Goal: Information Seeking & Learning: Learn about a topic

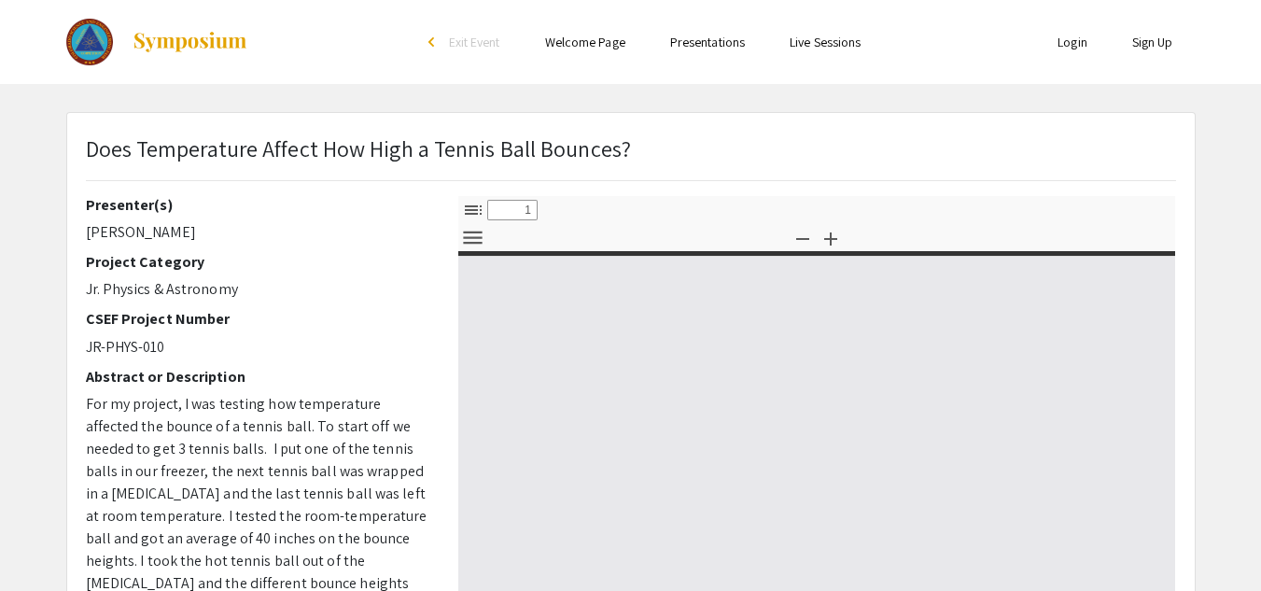
select select "custom"
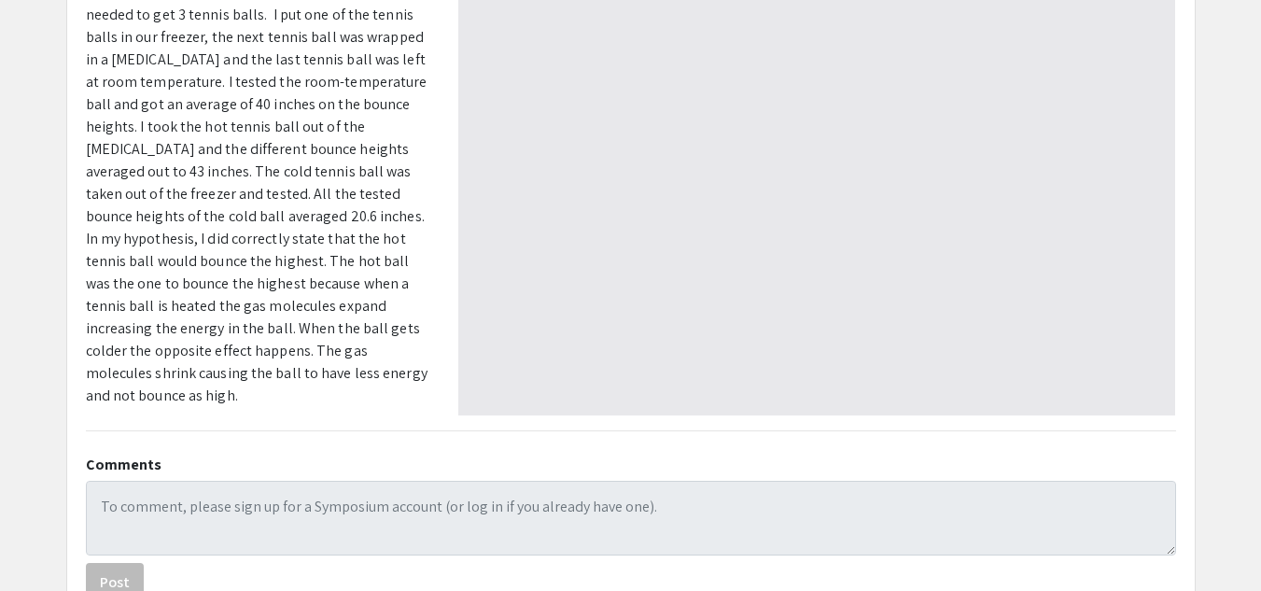
type input "0"
select select "custom"
type input "1"
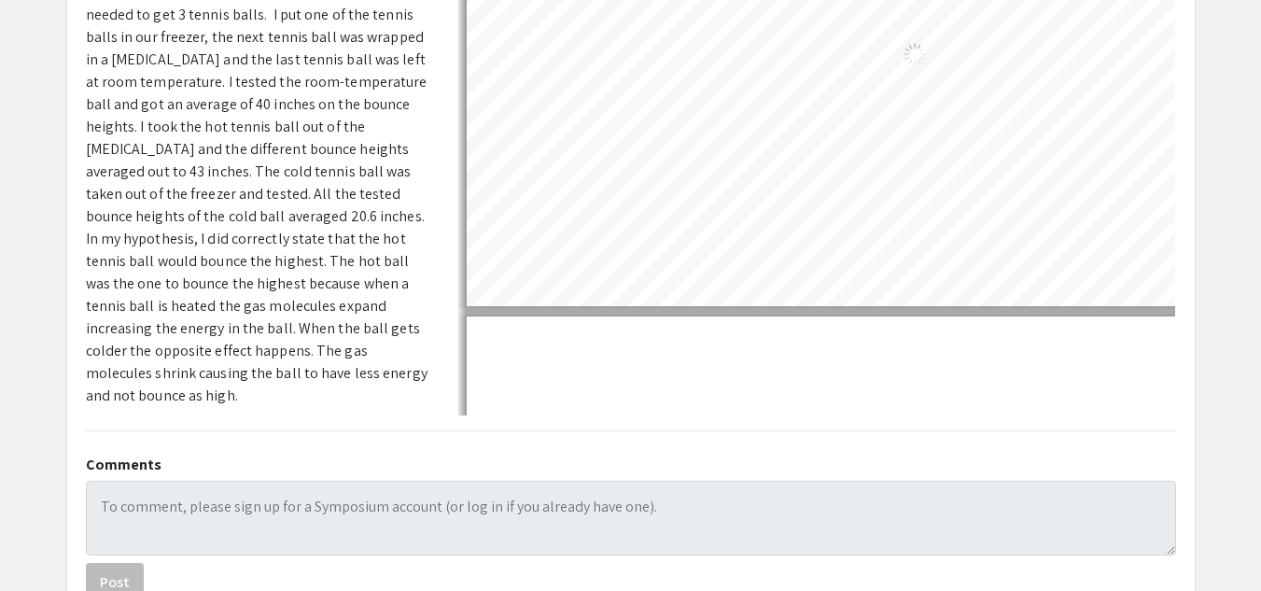
select select "auto"
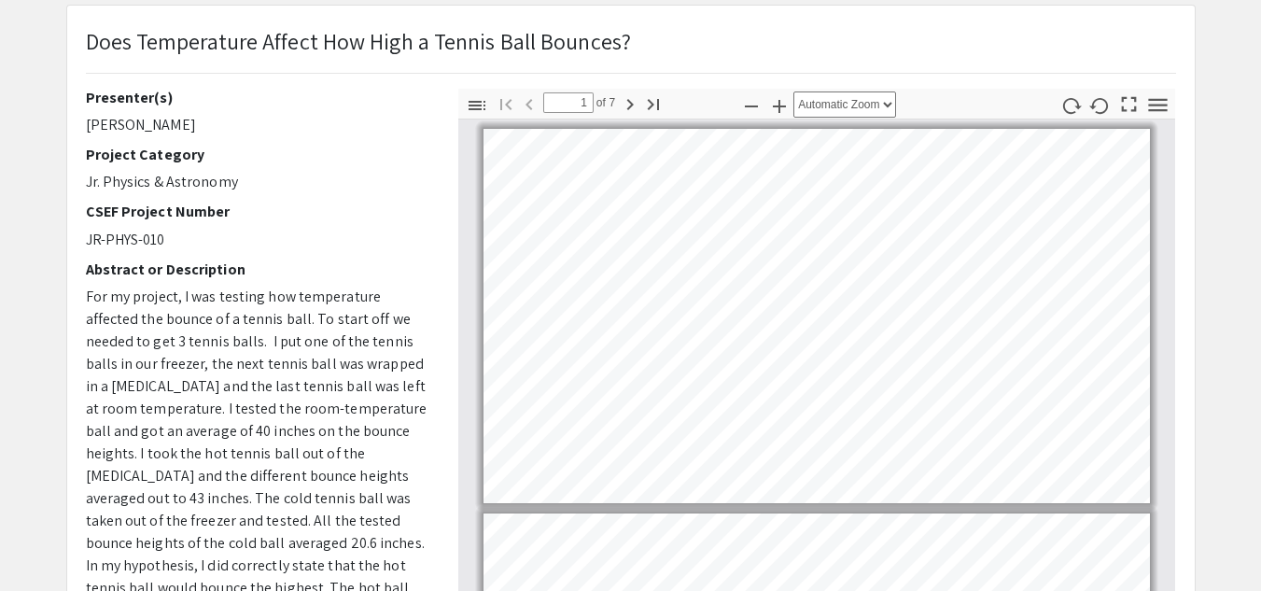
scroll to position [1, 0]
drag, startPoint x: 90, startPoint y: 127, endPoint x: 196, endPoint y: 112, distance: 107.5
click at [196, 112] on div "Presenter(s) [PERSON_NAME] Project Category Jr. Physics & Astronomy CSEF Projec…" at bounding box center [258, 415] width 344 height 653
click at [25, 145] on app-presentation "Does Temperature Affect How High a Tennis Ball Bounces? Presenter(s) [PERSON_NA…" at bounding box center [630, 477] width 1261 height 944
drag, startPoint x: 85, startPoint y: 125, endPoint x: 193, endPoint y: 128, distance: 108.3
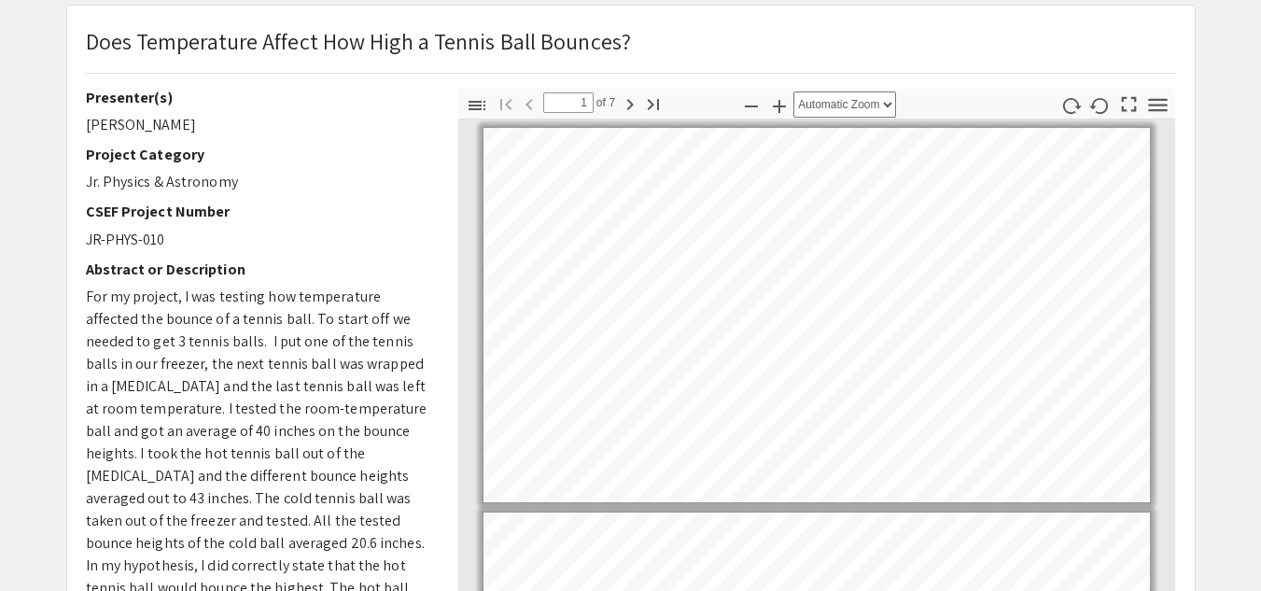
click at [193, 128] on p "[PERSON_NAME]" at bounding box center [258, 125] width 344 height 22
copy p "[PERSON_NAME]"
click at [358, 222] on div "CSEF Project Number JR-PHYS-010" at bounding box center [258, 227] width 344 height 48
click at [262, 192] on p "Jr. Physics & Astronomy" at bounding box center [258, 182] width 344 height 22
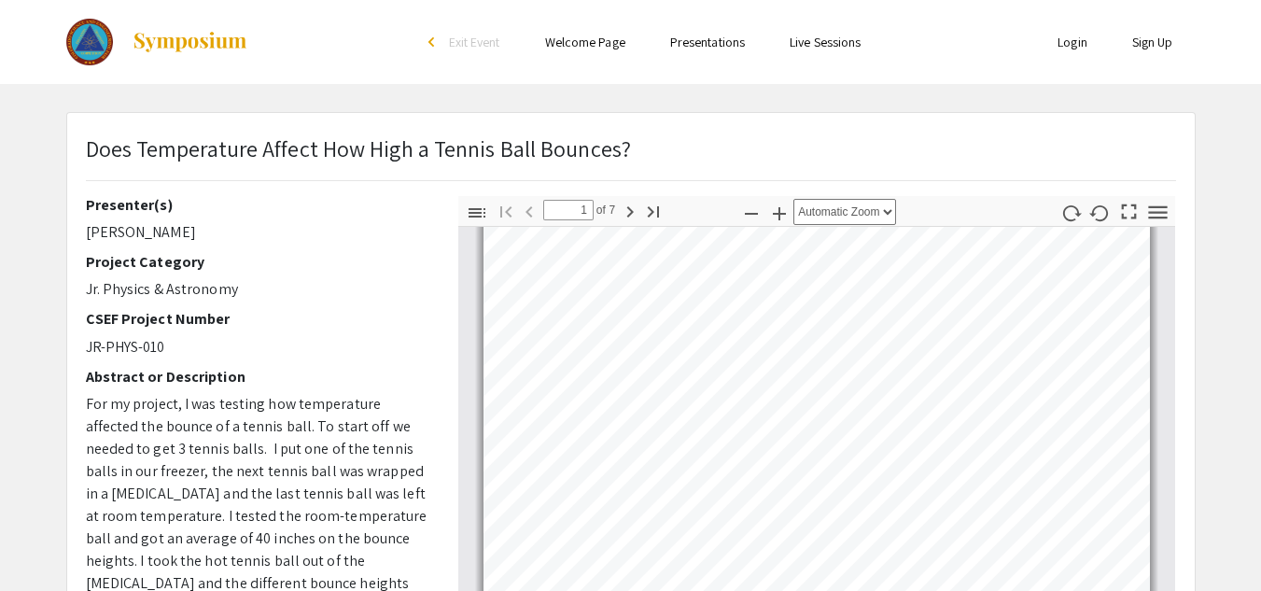
scroll to position [0, 0]
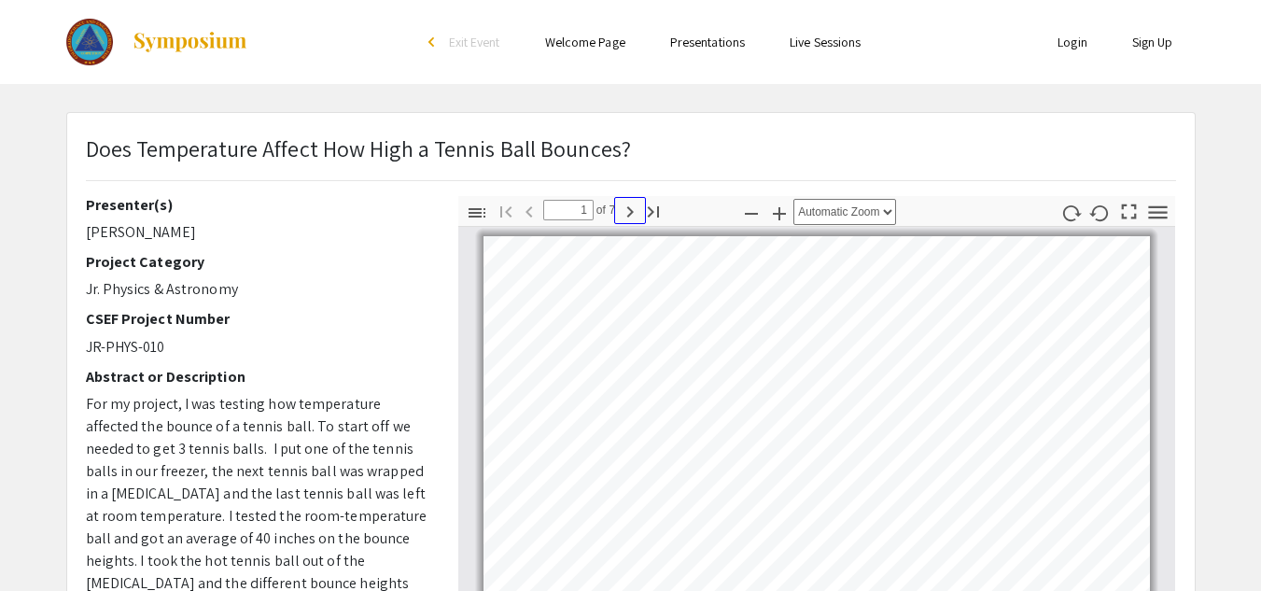
click at [634, 213] on icon "button" at bounding box center [630, 212] width 22 height 22
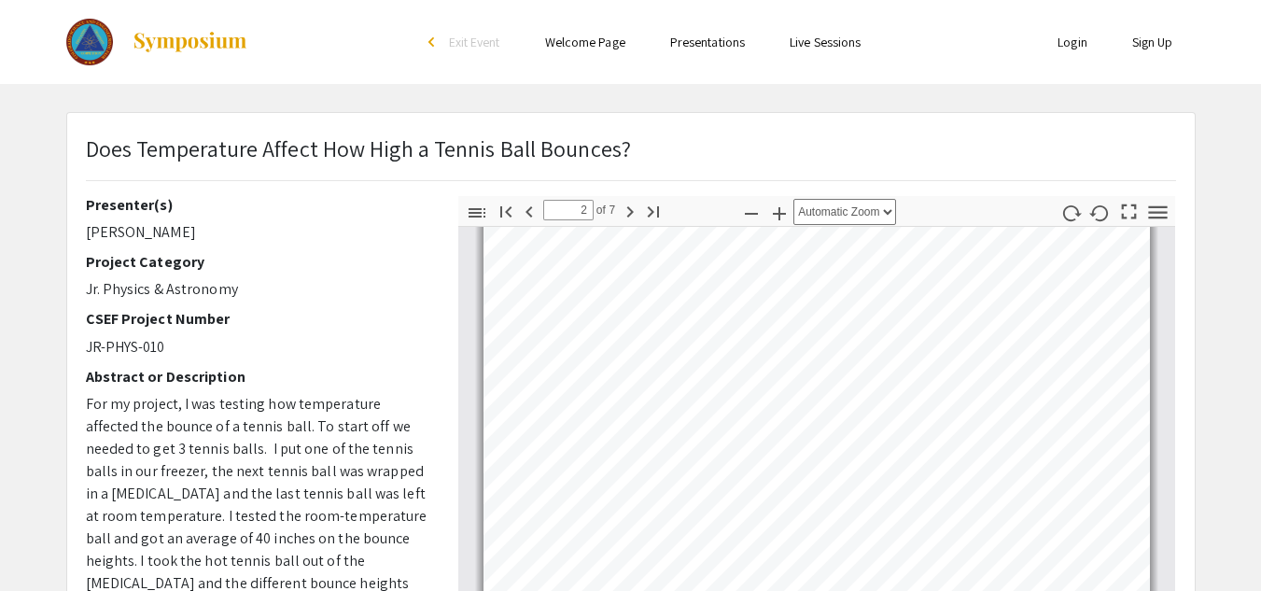
click at [635, 226] on div "Next Go to Last Page" at bounding box center [642, 211] width 49 height 34
click at [634, 218] on icon "button" at bounding box center [630, 212] width 22 height 22
click at [630, 211] on icon "button" at bounding box center [630, 212] width 22 height 22
click at [527, 225] on div "Go to First Page Previous" at bounding box center [517, 211] width 52 height 34
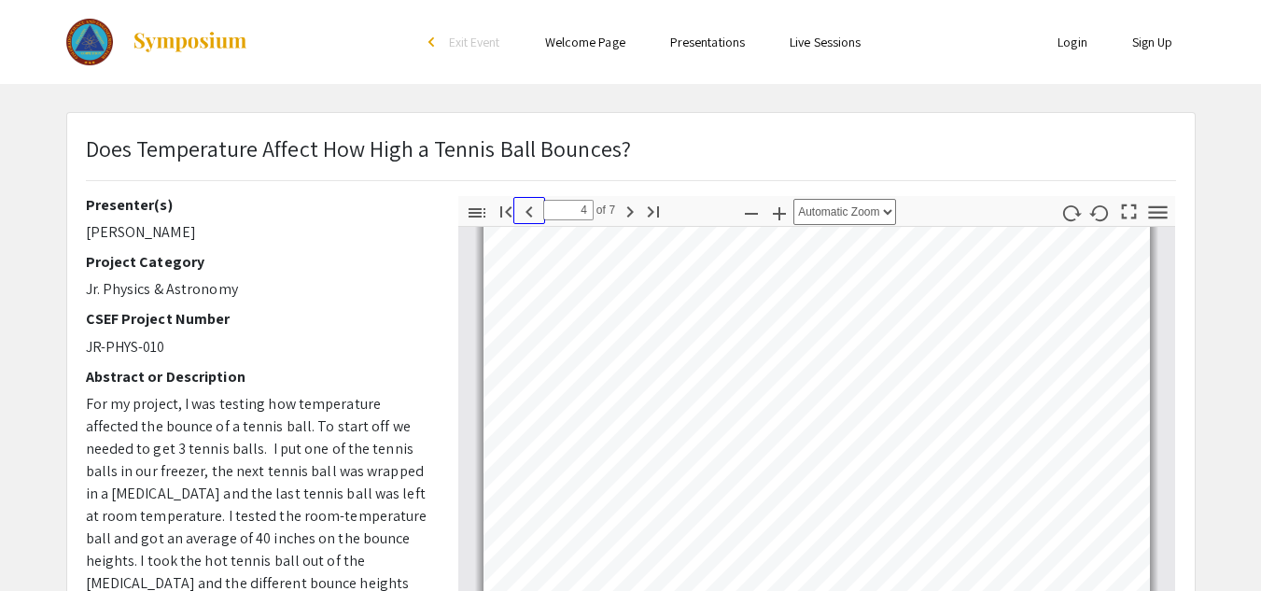
click at [528, 211] on icon "button" at bounding box center [529, 211] width 7 height 11
click at [540, 219] on icon "button" at bounding box center [529, 212] width 22 height 22
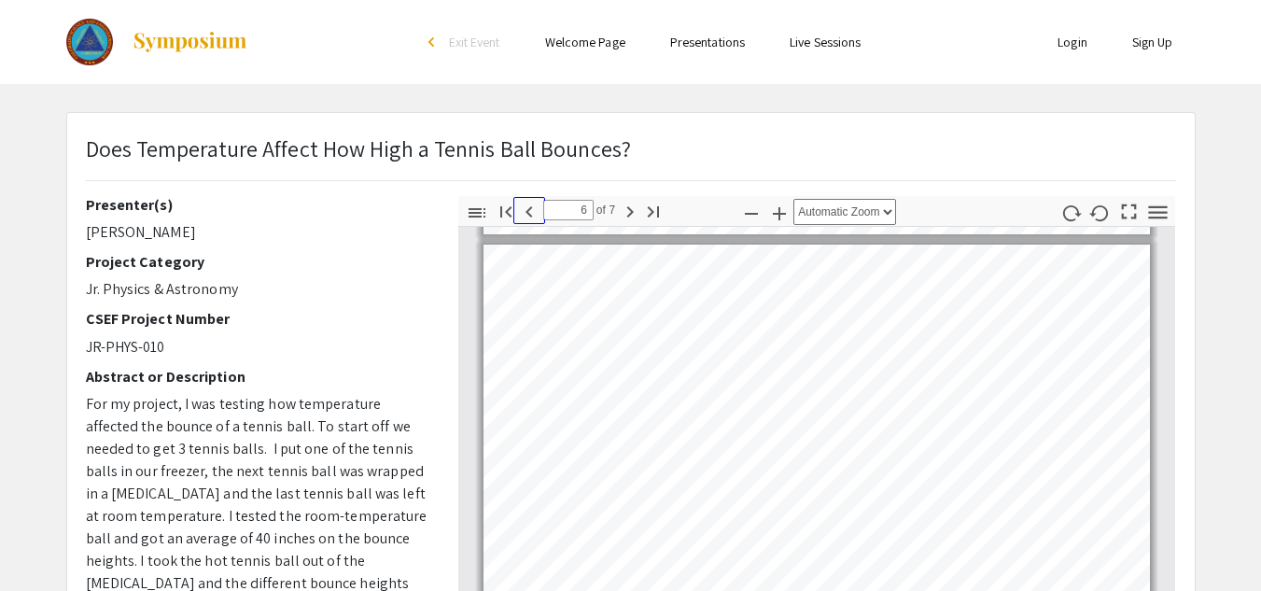
type input "7"
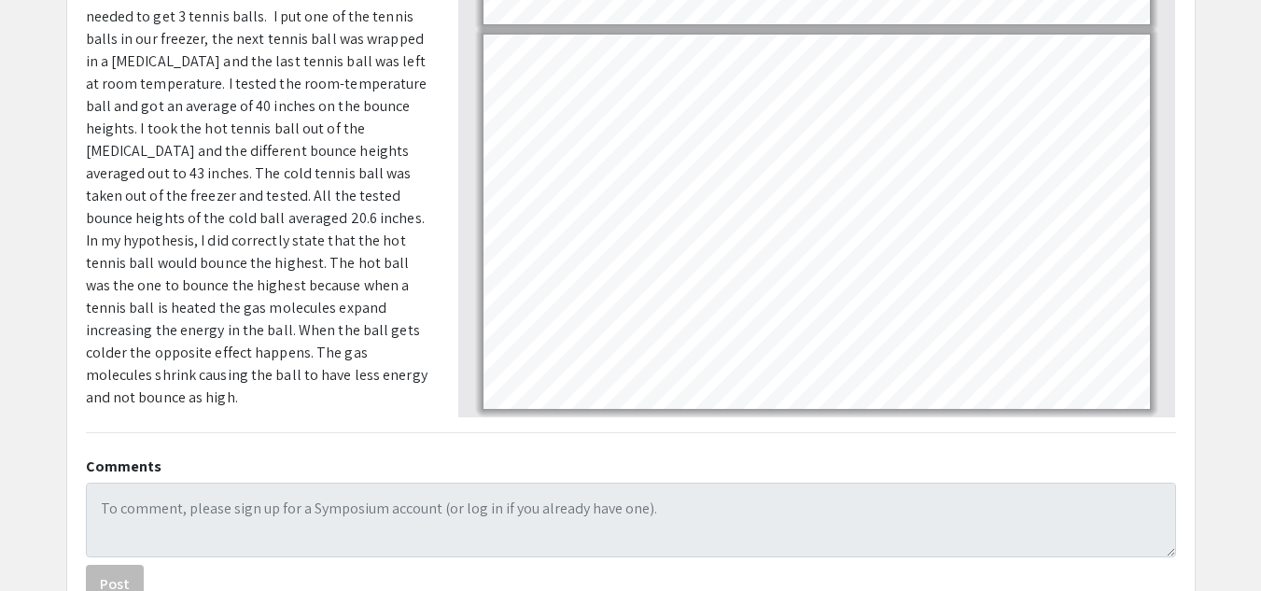
scroll to position [568, 0]
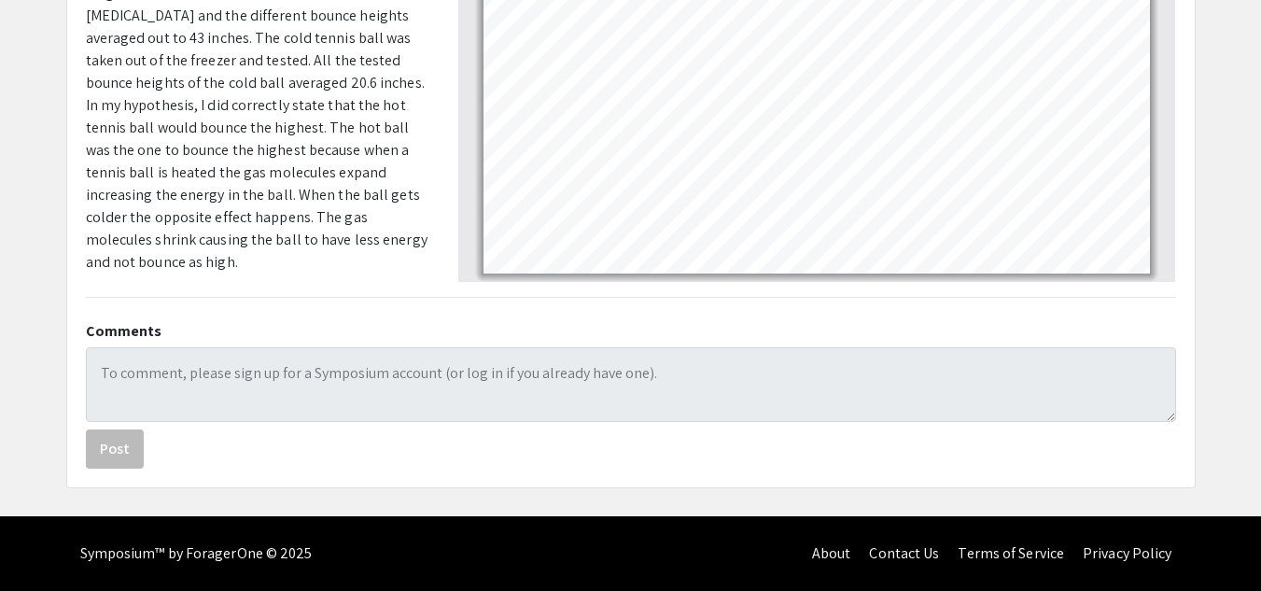
select select "page-width"
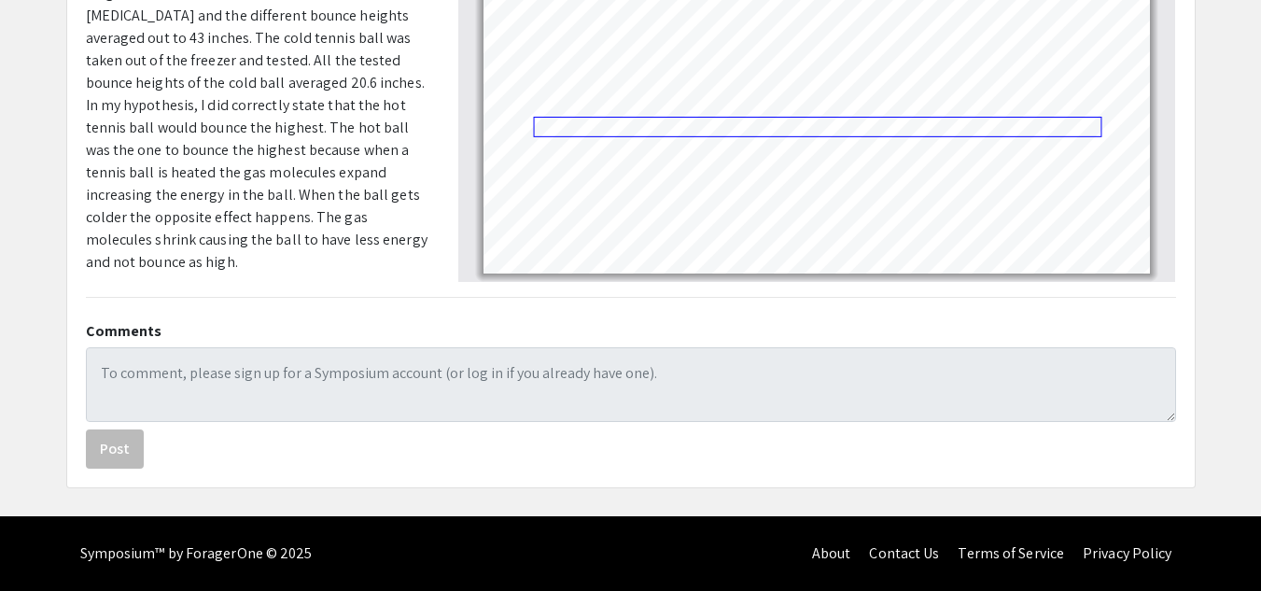
click at [992, 133] on link "Page 7" at bounding box center [818, 127] width 568 height 21
click at [985, 117] on link "Page 7" at bounding box center [818, 127] width 568 height 21
click at [1000, 121] on link "Page 7" at bounding box center [818, 127] width 568 height 21
click at [993, 132] on link "Page 7" at bounding box center [818, 127] width 568 height 21
click at [824, 125] on link "Page 7" at bounding box center [818, 127] width 568 height 21
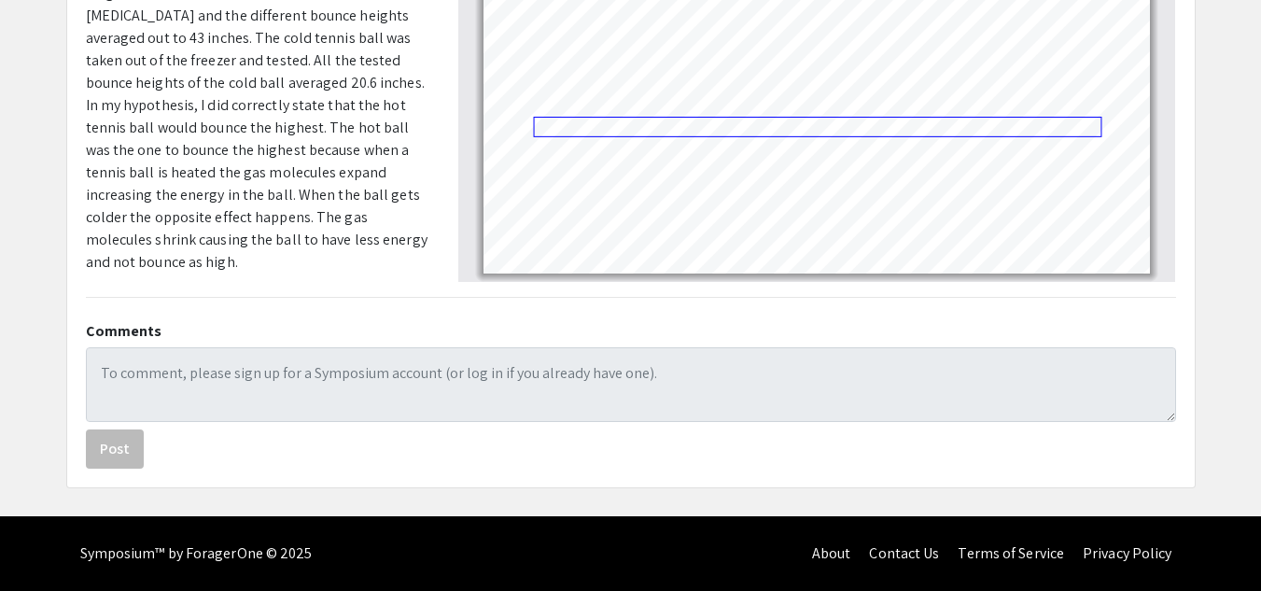
click at [824, 125] on link "Page 7" at bounding box center [818, 127] width 568 height 21
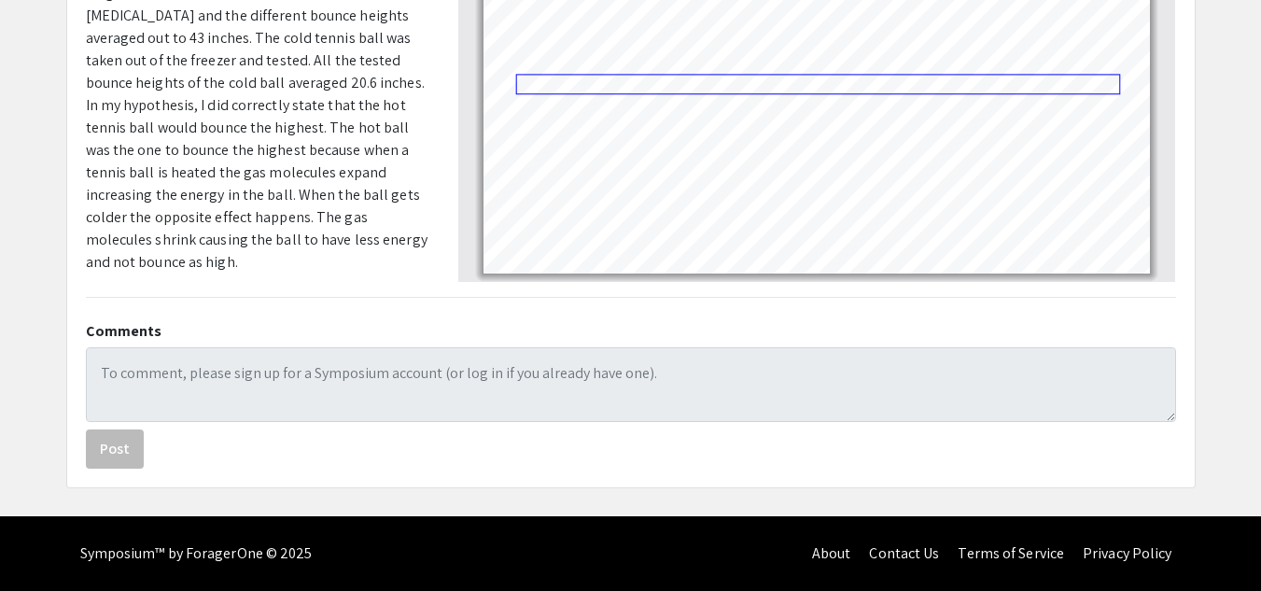
click at [987, 86] on link "Page 7" at bounding box center [817, 85] width 604 height 21
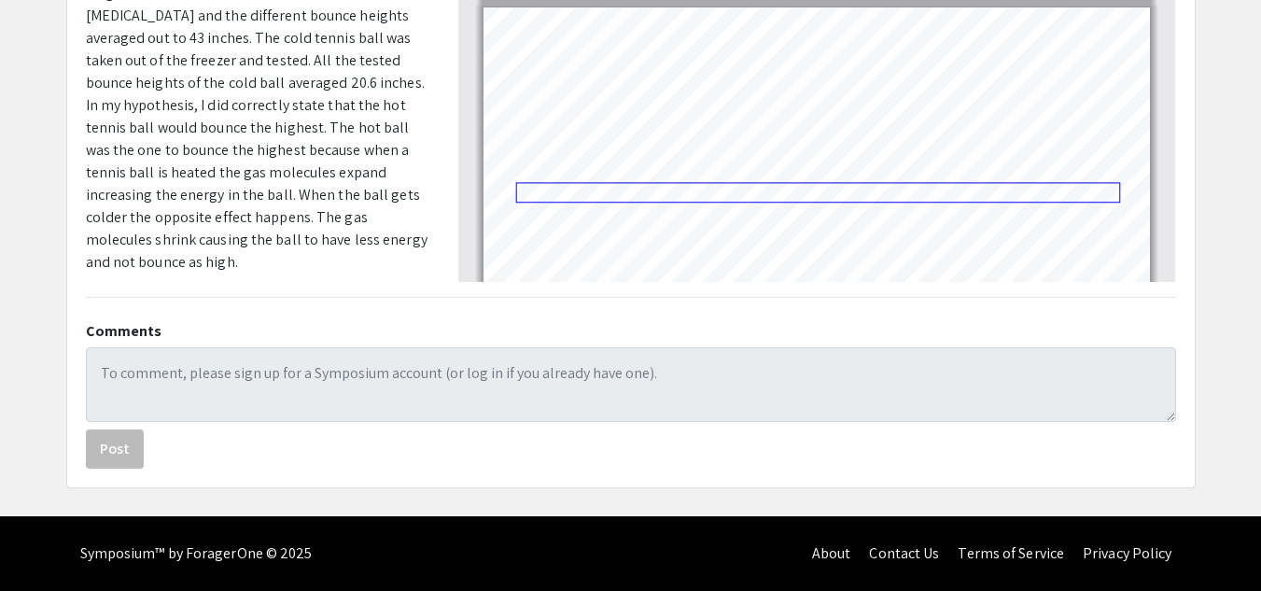
scroll to position [1970, 0]
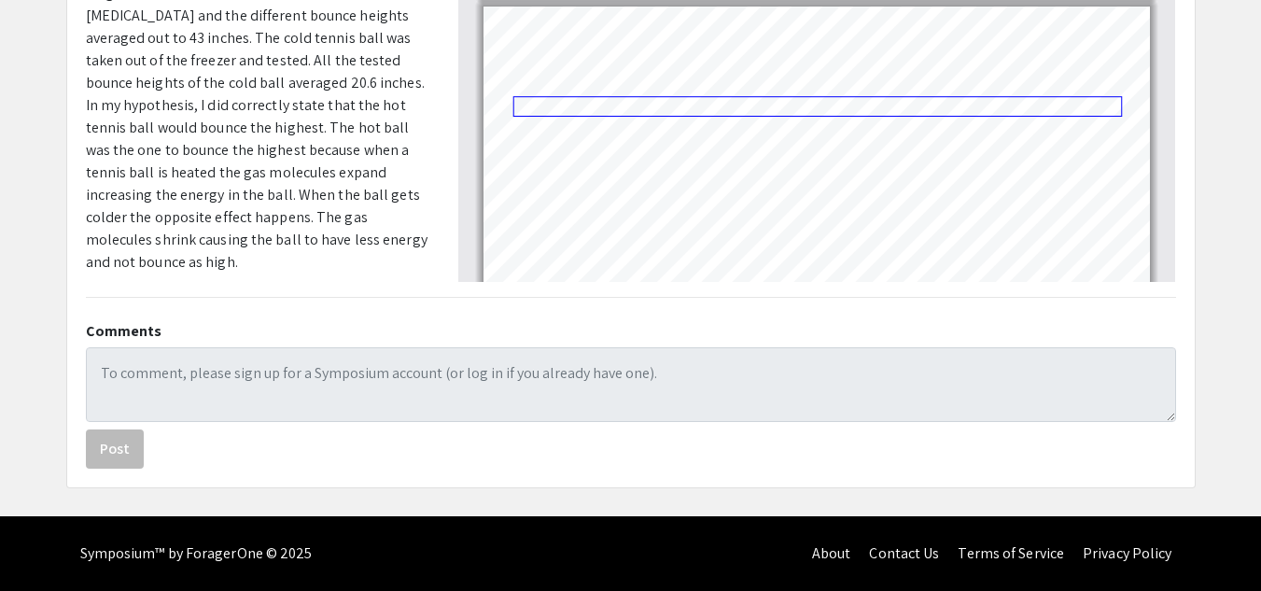
click at [918, 110] on link "Page 7" at bounding box center [818, 107] width 610 height 21
